Goal: Task Accomplishment & Management: Manage account settings

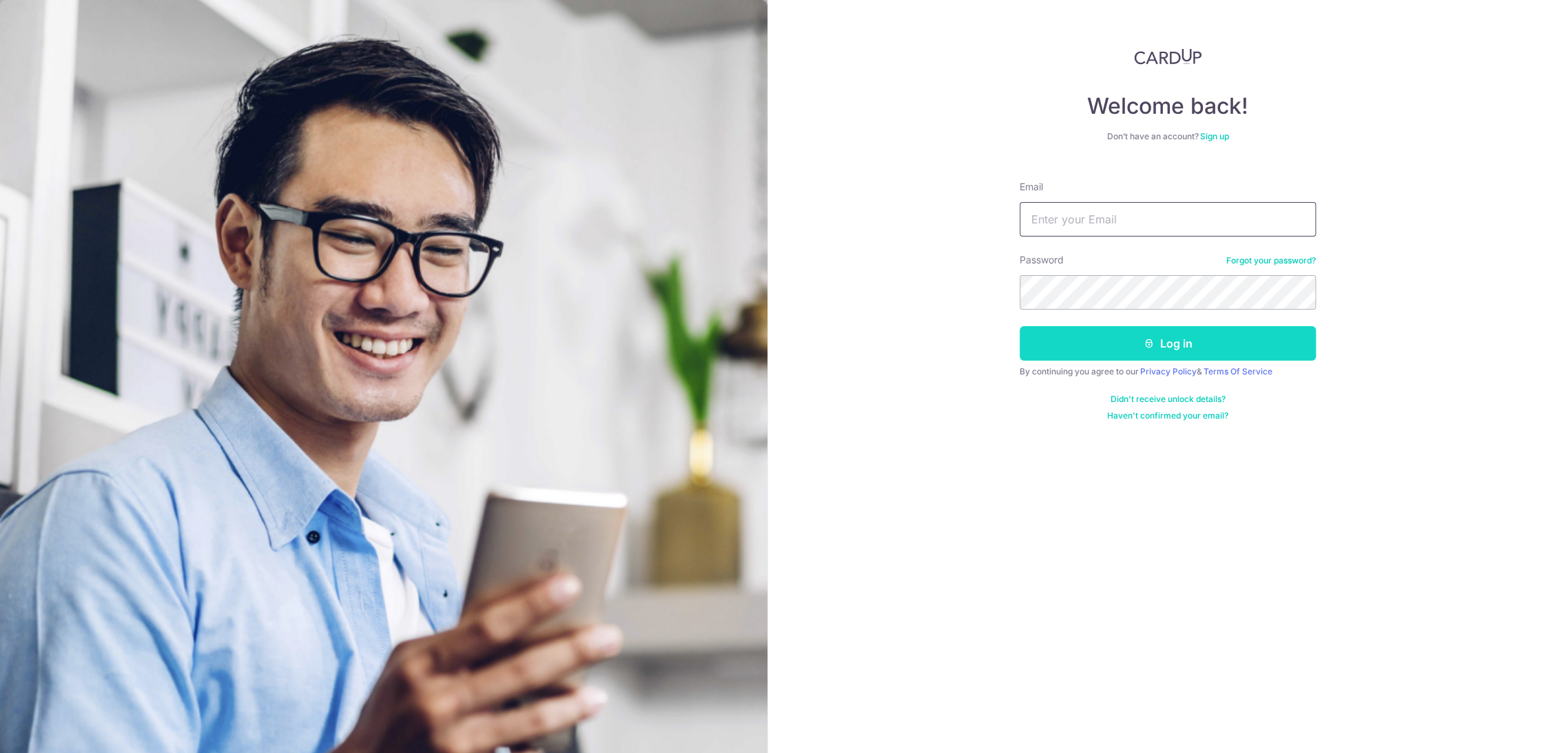
type input "[EMAIL_ADDRESS][DOMAIN_NAME]"
click at [1187, 354] on button "Log in" at bounding box center [1167, 343] width 296 height 34
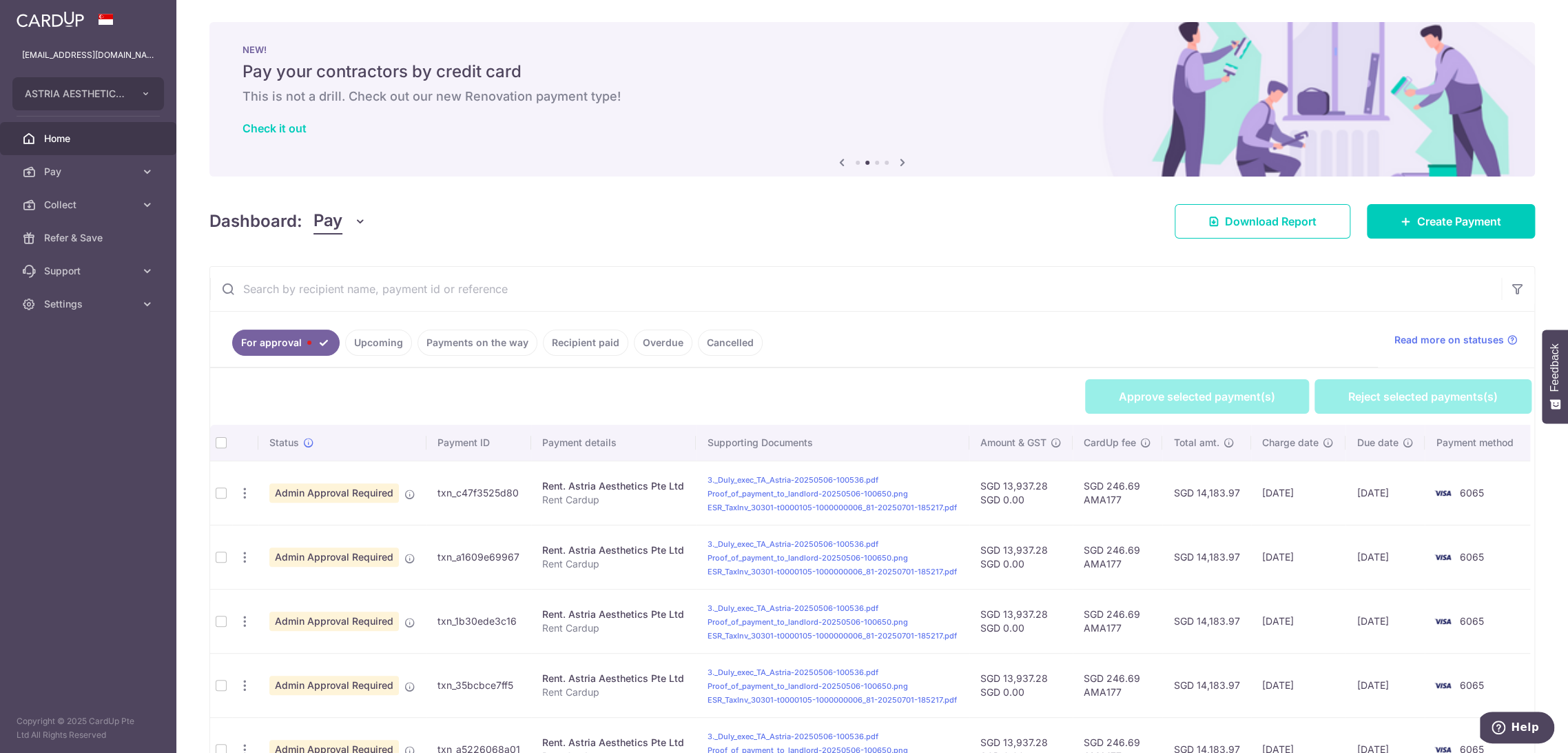
click at [324, 216] on span "Pay" at bounding box center [328, 221] width 29 height 26
click at [349, 300] on link "Collect" at bounding box center [385, 293] width 144 height 33
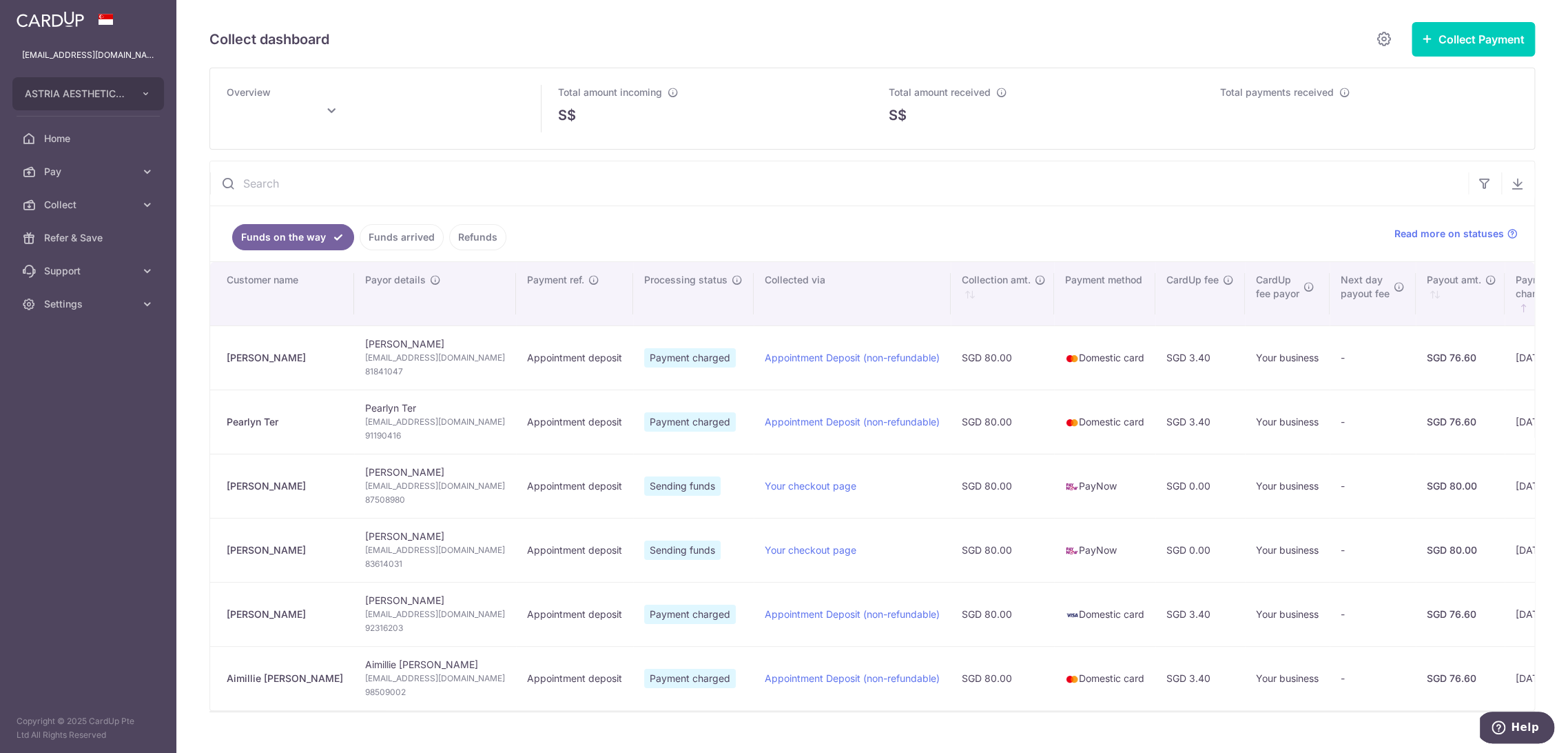
click at [278, 363] on div "[PERSON_NAME]" at bounding box center [285, 357] width 116 height 14
drag, startPoint x: 279, startPoint y: 363, endPoint x: 287, endPoint y: 354, distance: 12.0
click at [280, 363] on div "[PERSON_NAME]" at bounding box center [285, 357] width 116 height 14
click at [287, 354] on div "[PERSON_NAME]" at bounding box center [285, 357] width 116 height 14
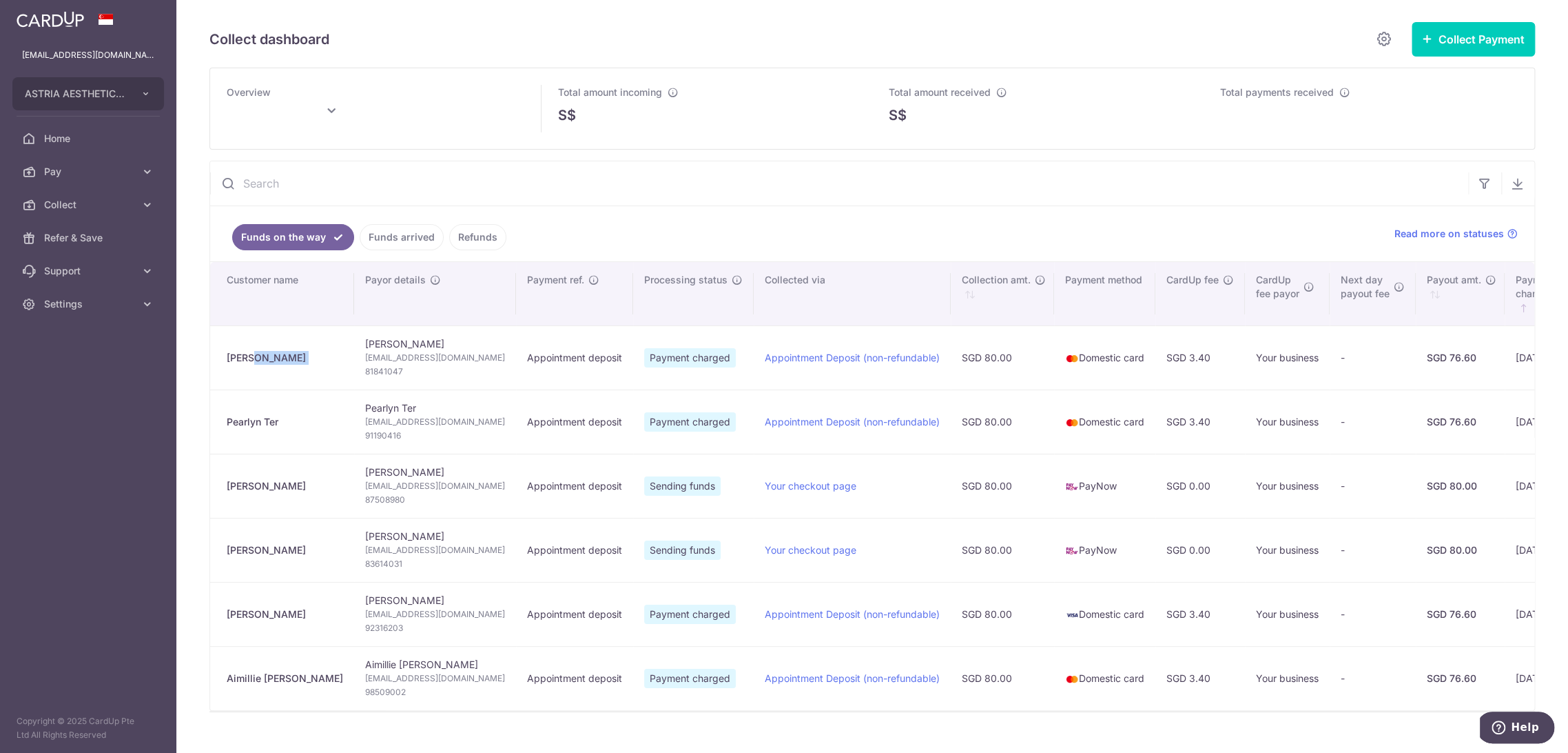
click at [287, 354] on div "[PERSON_NAME]" at bounding box center [285, 357] width 116 height 14
type input "[DATE]"
click at [365, 358] on span "[EMAIL_ADDRESS][DOMAIN_NAME]" at bounding box center [435, 357] width 140 height 14
click at [365, 370] on span "81841047" at bounding box center [435, 371] width 140 height 14
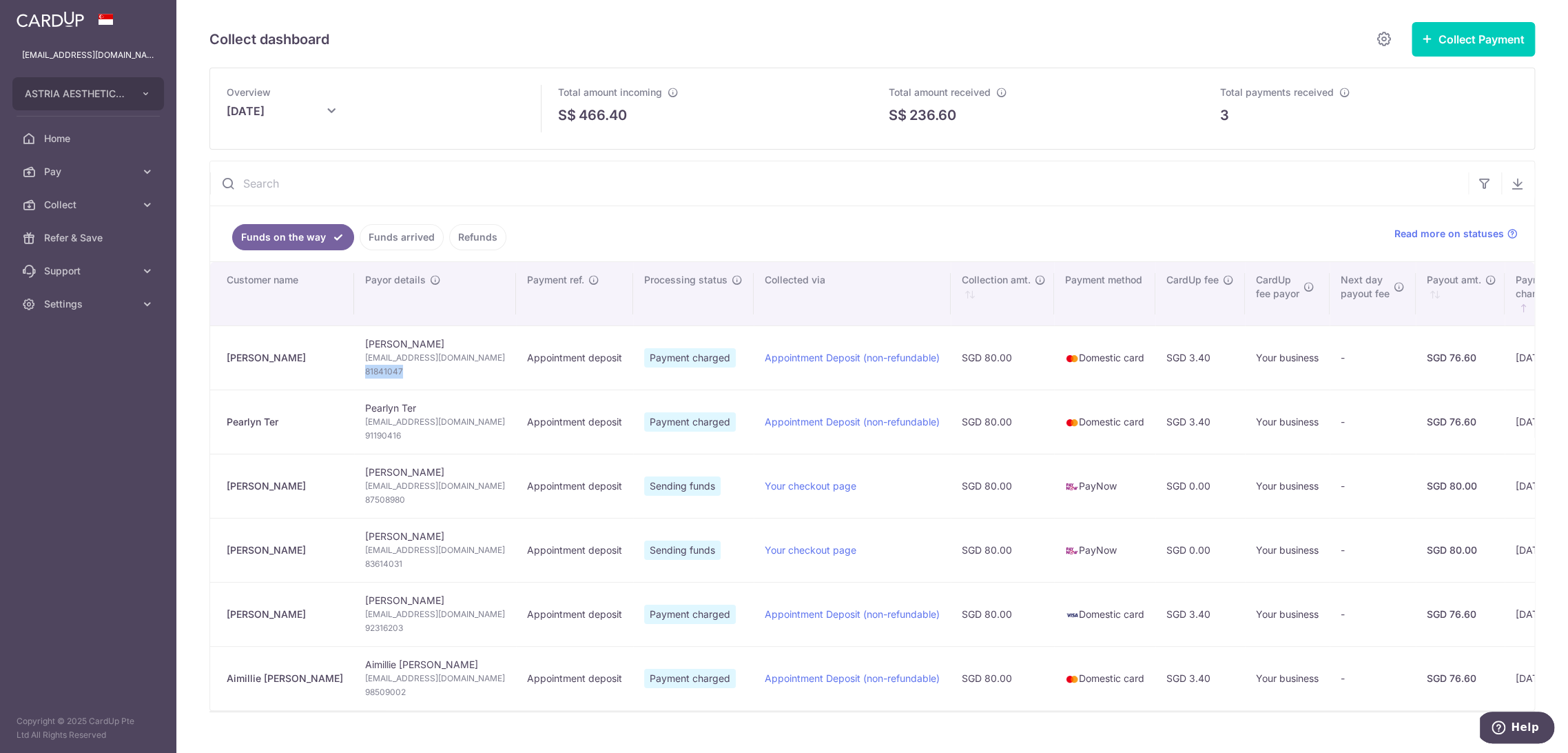
copy span "81841047"
click at [365, 364] on span "81841047" at bounding box center [435, 371] width 140 height 14
click at [369, 352] on span "[EMAIL_ADDRESS][DOMAIN_NAME]" at bounding box center [435, 357] width 140 height 14
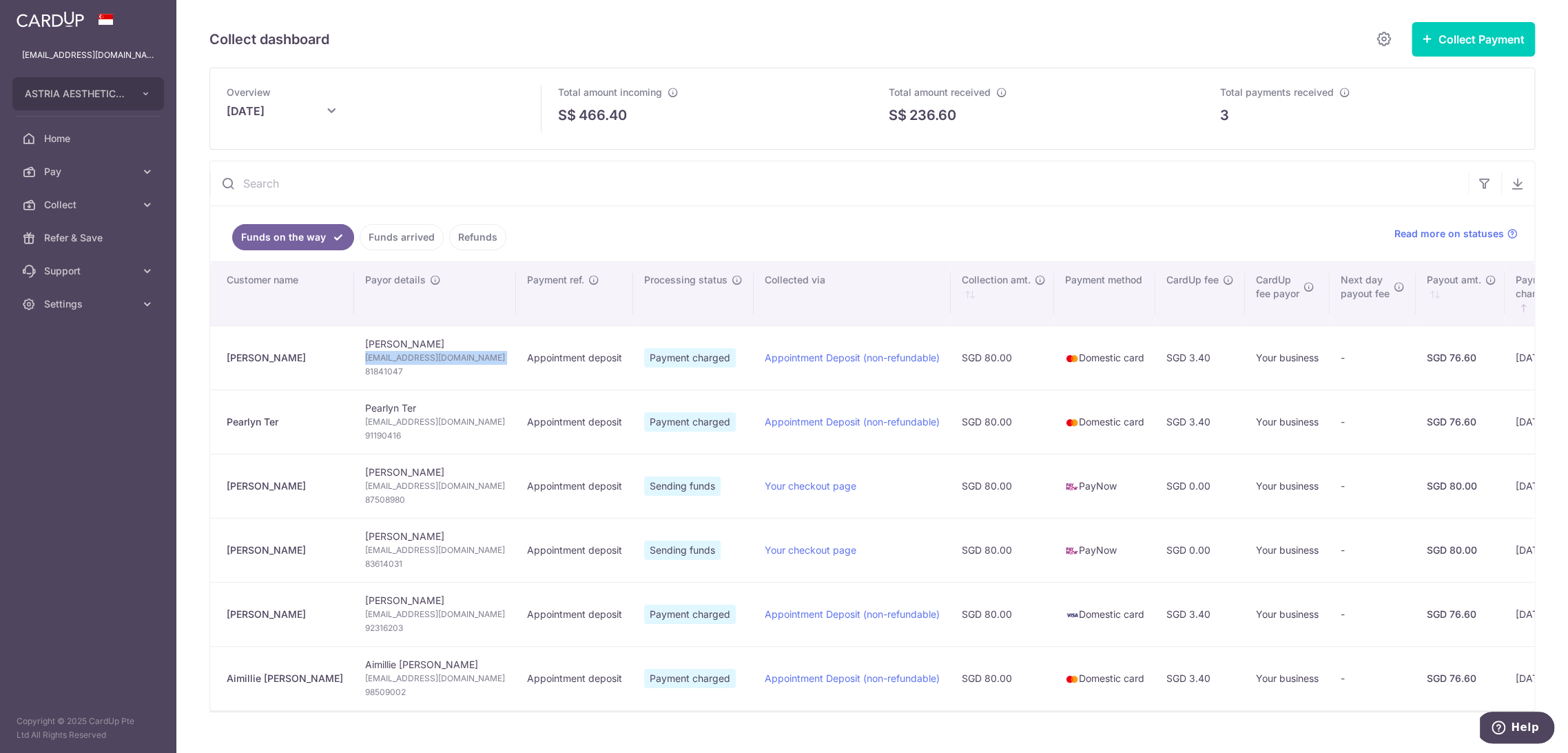
copy td "[EMAIL_ADDRESS][DOMAIN_NAME]"
